Goal: Check status: Check status

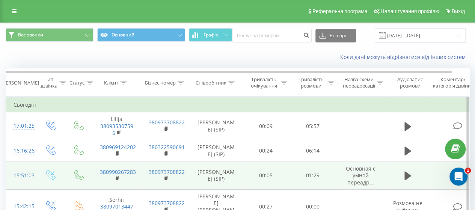
click at [441, 175] on td at bounding box center [458, 176] width 56 height 28
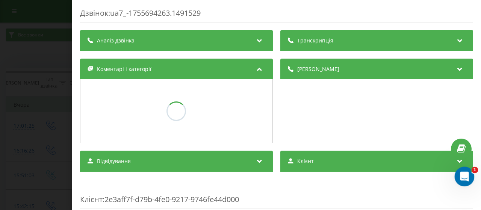
drag, startPoint x: 463, startPoint y: 174, endPoint x: 460, endPoint y: 178, distance: 5.2
click at [463, 174] on icon "Открыть службу сообщений Intercom" at bounding box center [463, 175] width 12 height 12
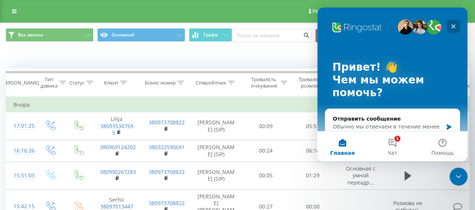
click at [453, 27] on icon "Закрыть" at bounding box center [453, 26] width 6 height 6
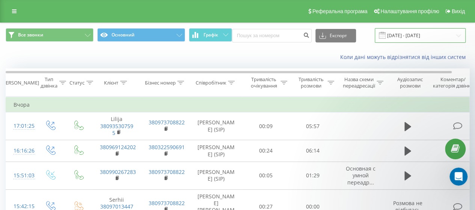
click at [419, 37] on input "[DATE] - [DATE]" at bounding box center [420, 35] width 91 height 15
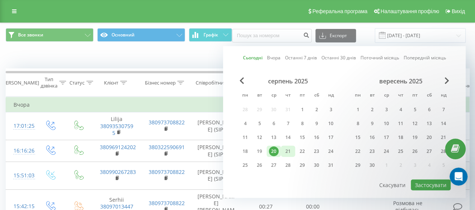
click at [287, 149] on div "21" at bounding box center [288, 151] width 10 height 10
click at [421, 185] on button "Застосувати" at bounding box center [431, 185] width 40 height 11
type input "[DATE] - [DATE]"
